Goal: Task Accomplishment & Management: Use online tool/utility

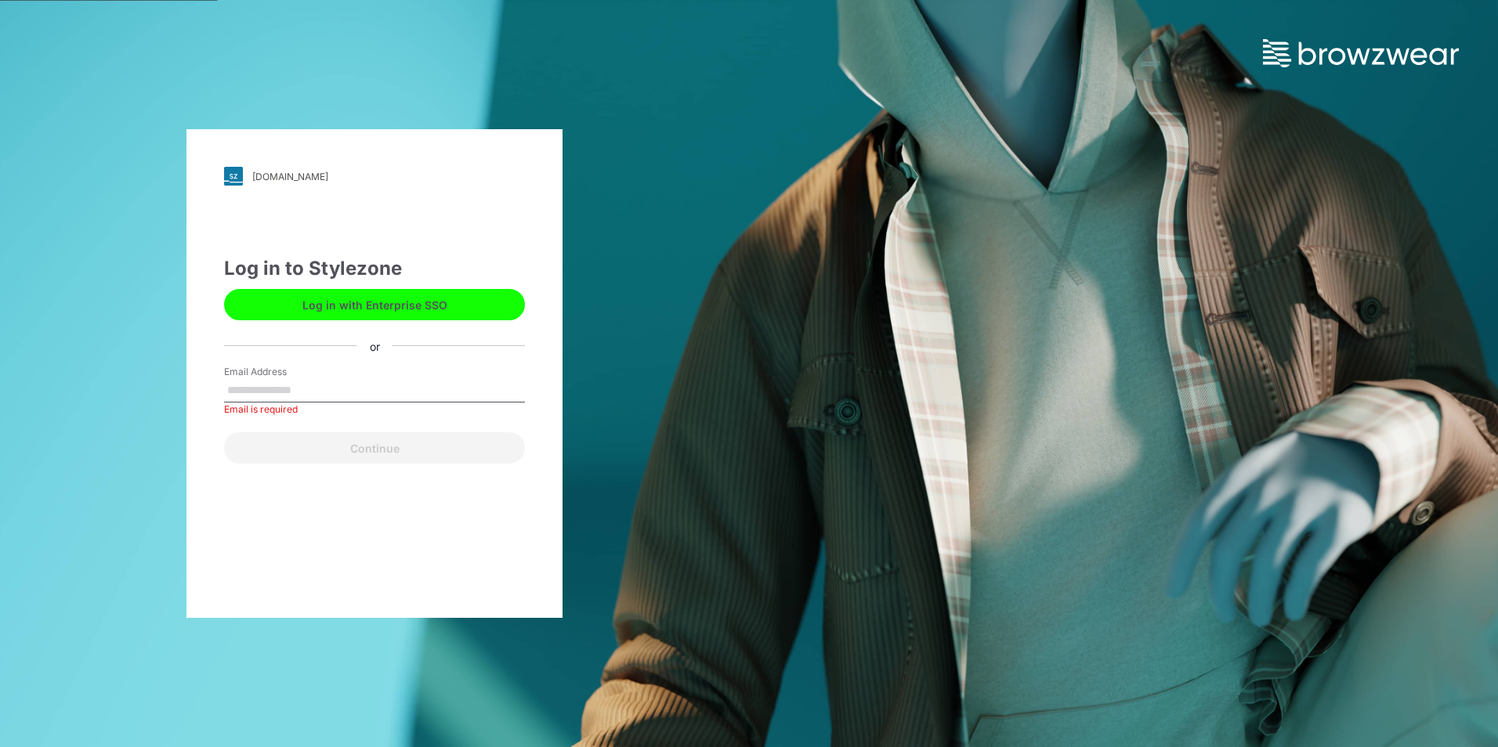
click at [315, 377] on label "Email Address" at bounding box center [279, 372] width 110 height 14
click at [315, 379] on input "Email Address" at bounding box center [374, 391] width 301 height 24
click at [297, 387] on input "Email Address" at bounding box center [374, 391] width 301 height 24
type input "**********"
click at [470, 304] on button "Log in with Enterprise SSO" at bounding box center [374, 304] width 301 height 31
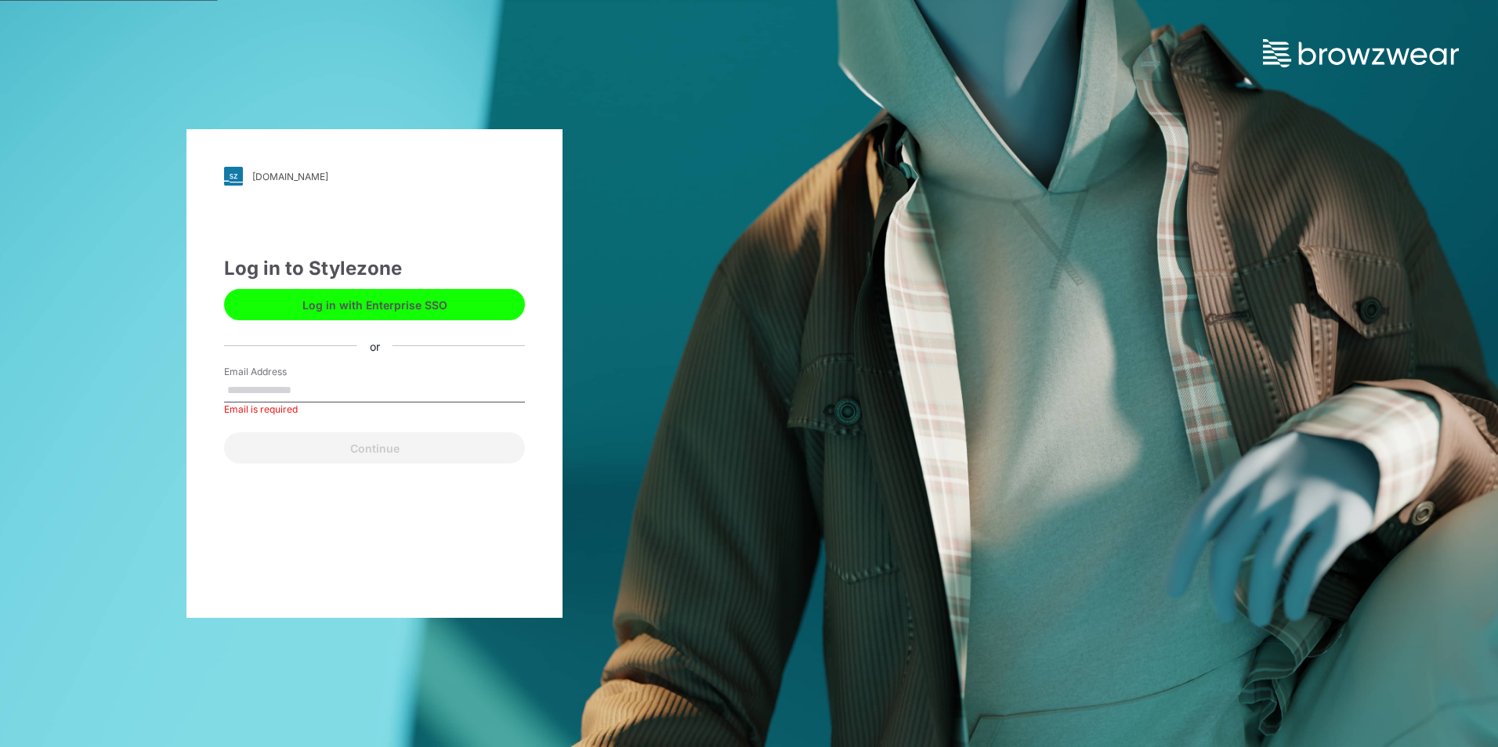
click at [463, 300] on button "Log in with Enterprise SSO" at bounding box center [374, 304] width 301 height 31
